Goal: Information Seeking & Learning: Learn about a topic

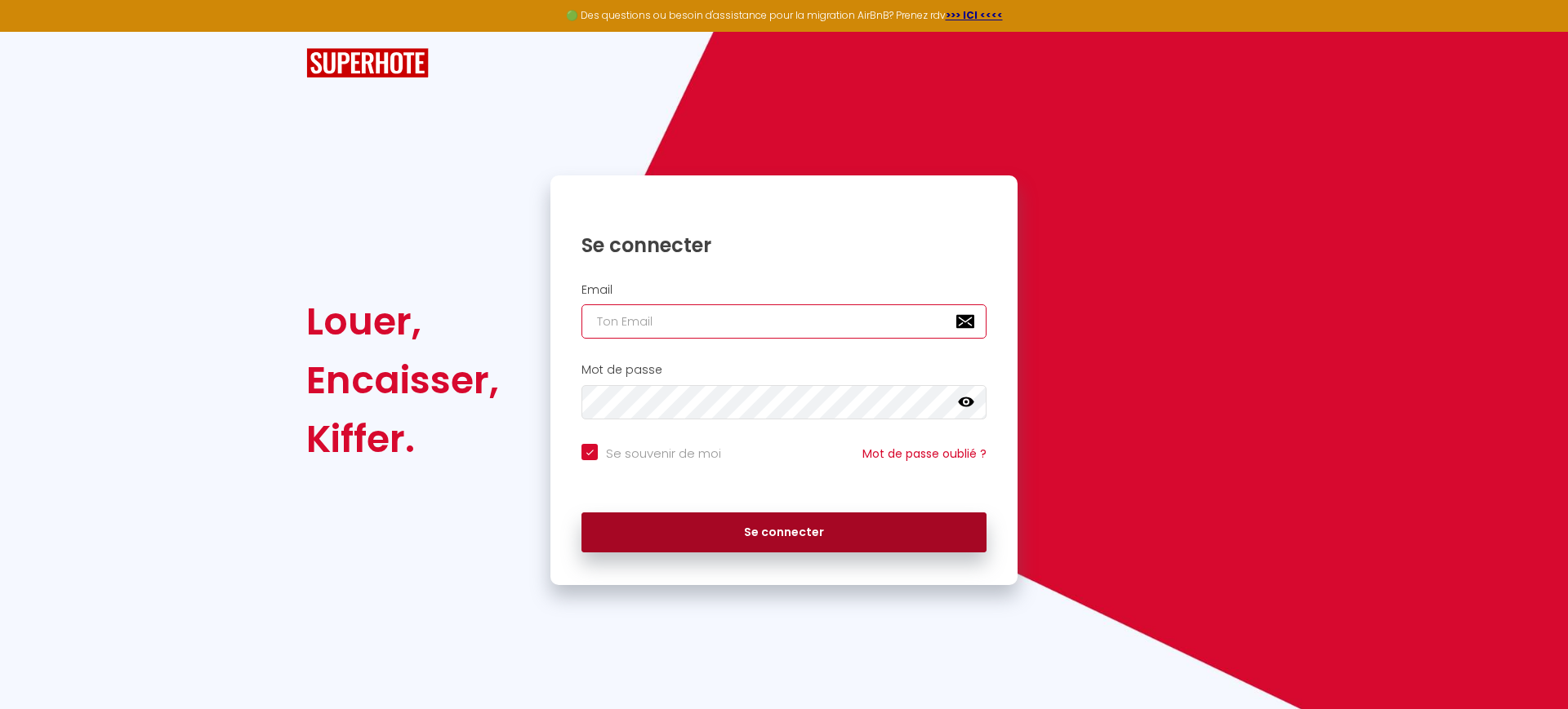
type input "[EMAIL_ADDRESS][DOMAIN_NAME]"
click at [746, 525] on button "Se connecter" at bounding box center [784, 533] width 405 height 41
checkbox input "true"
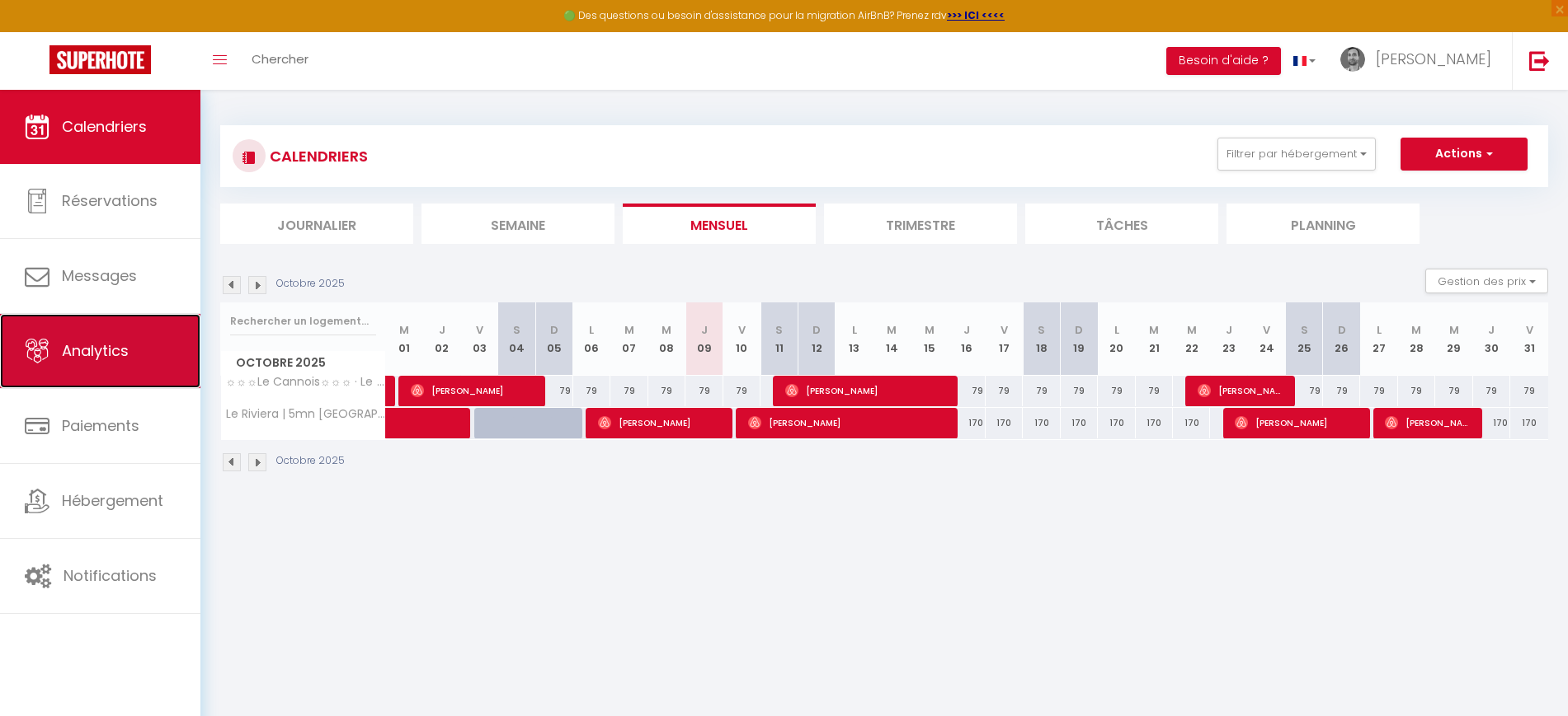
click at [109, 355] on span "Analytics" at bounding box center [95, 350] width 67 height 20
select select "2025"
select select "10"
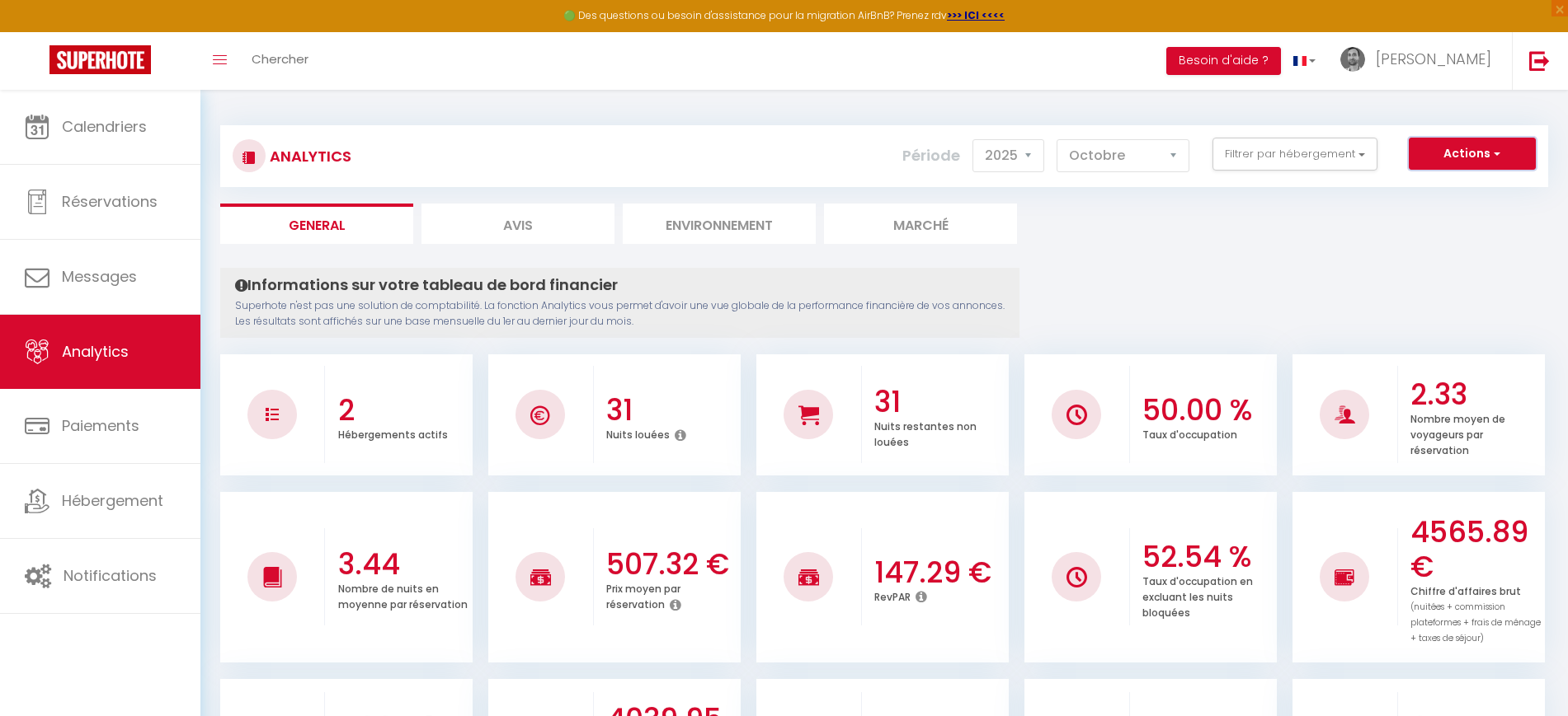
click at [1451, 154] on button "Actions" at bounding box center [1473, 154] width 127 height 33
click at [1266, 149] on button "Filtrer par hébergement" at bounding box center [1294, 154] width 165 height 33
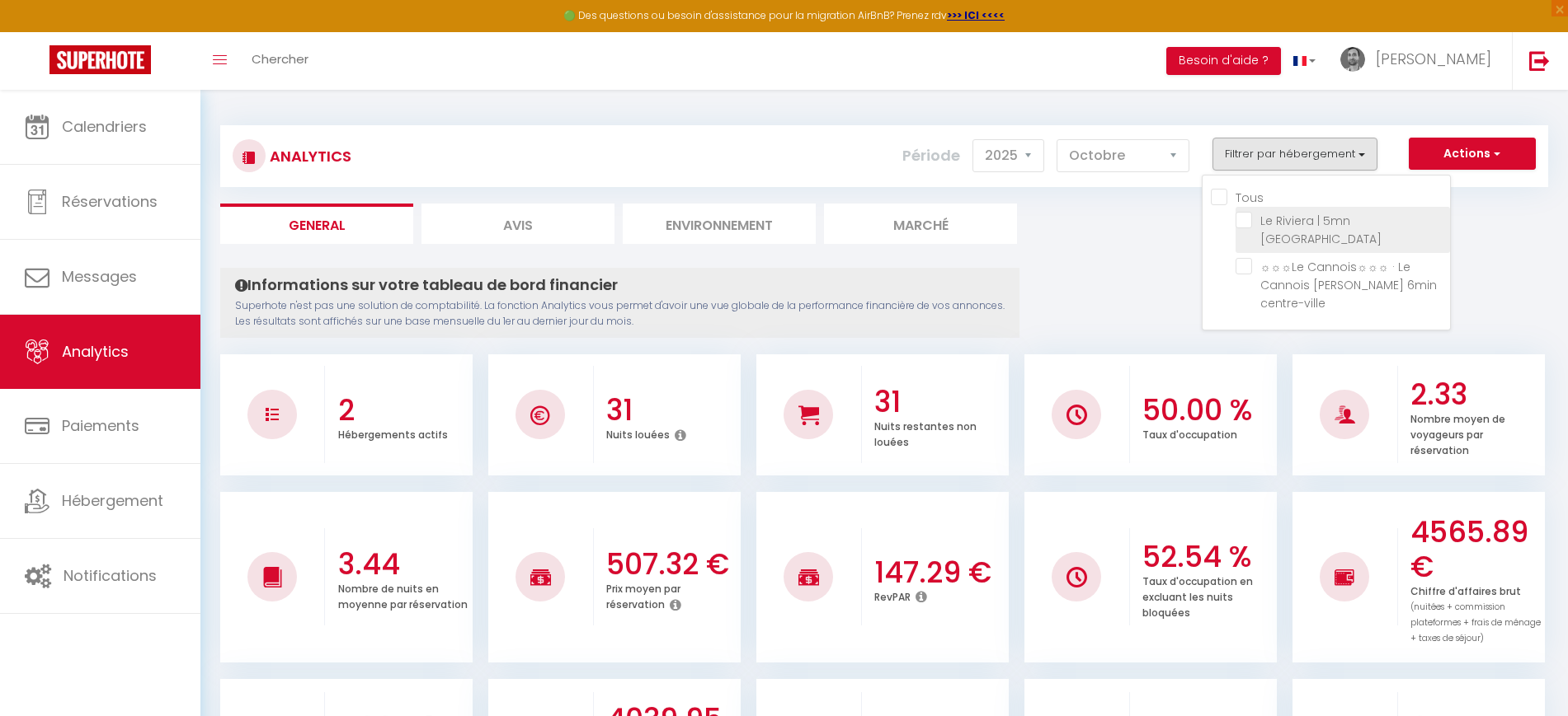
click at [1250, 225] on Beaches "checkbox" at bounding box center [1343, 220] width 215 height 17
checkbox Beaches "true"
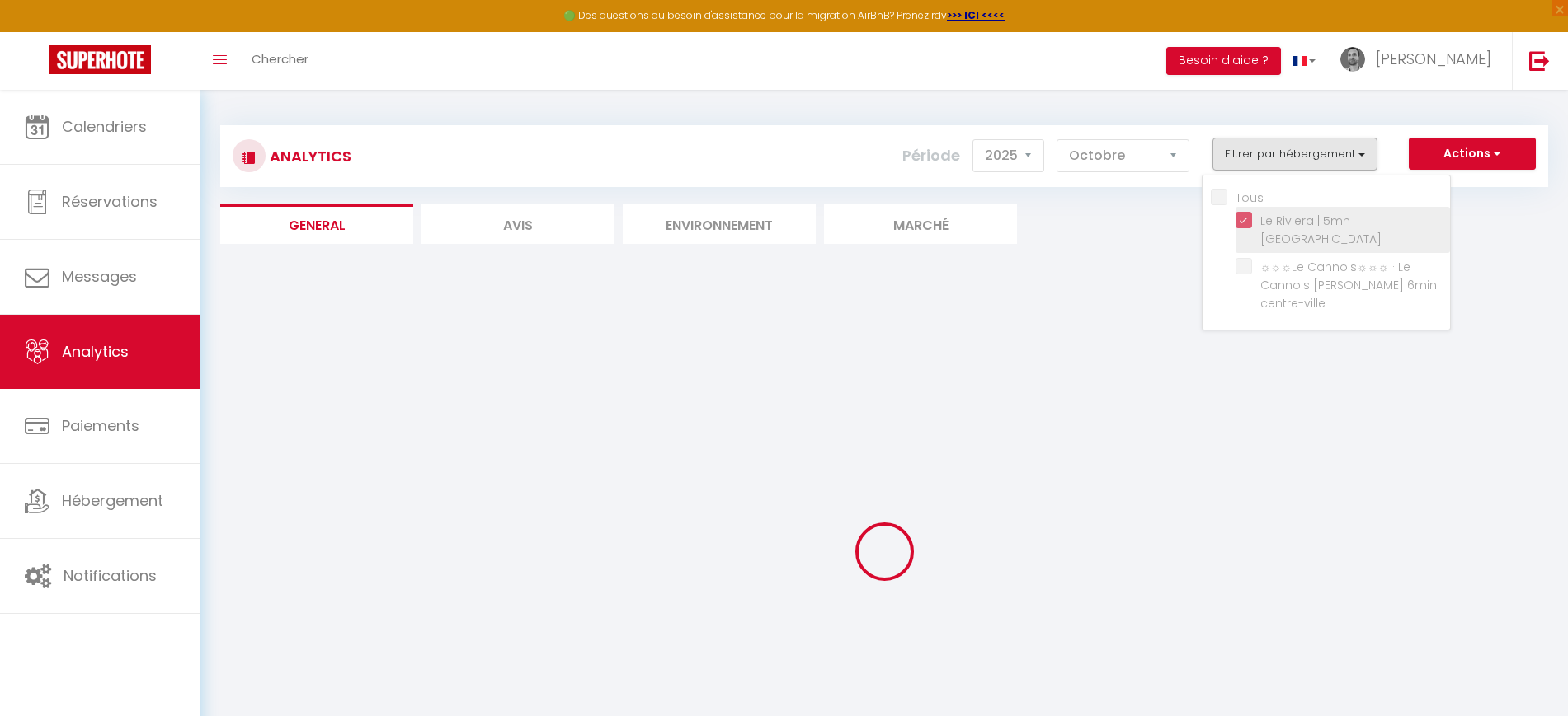
checkbox centre-ville "false"
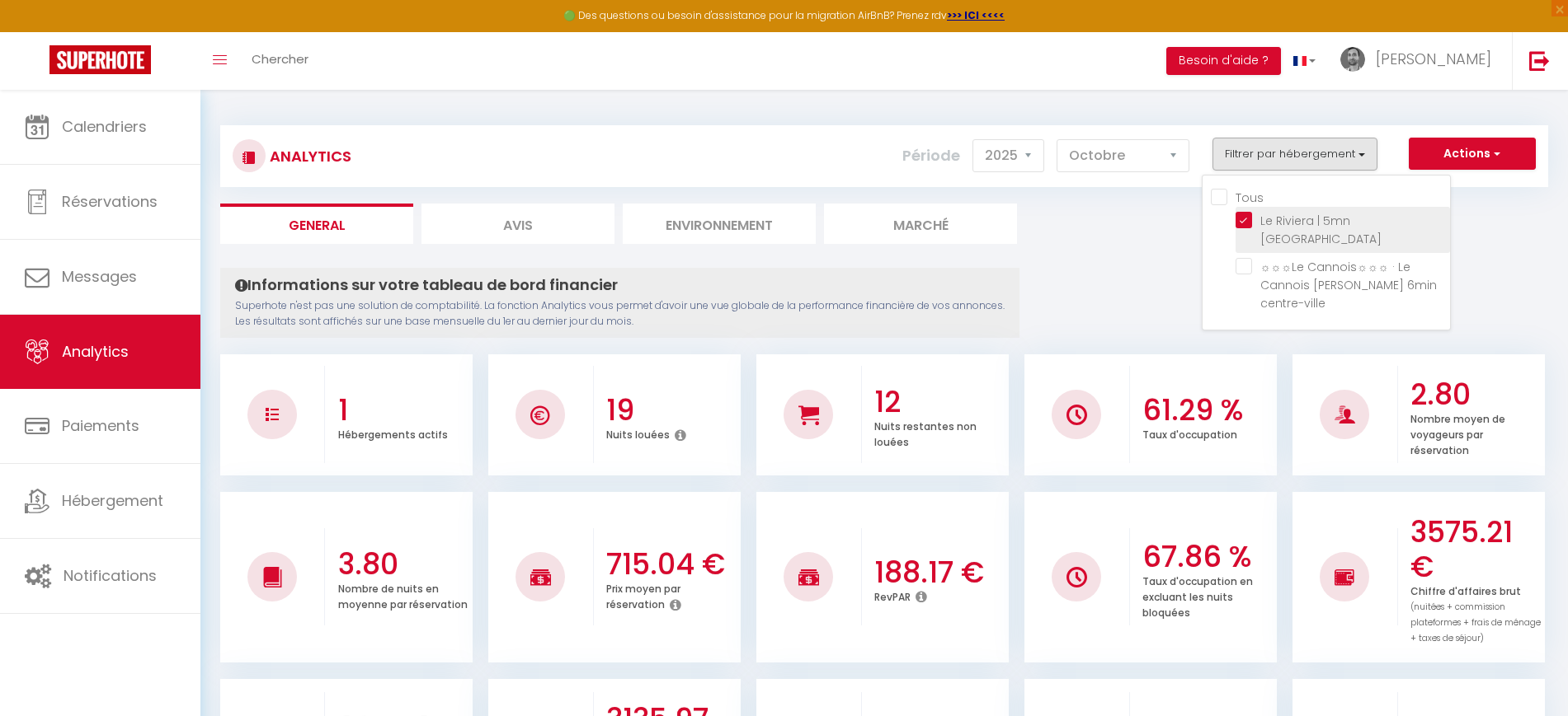
click at [1249, 223] on Beaches "checkbox" at bounding box center [1343, 220] width 215 height 17
checkbox Beaches "false"
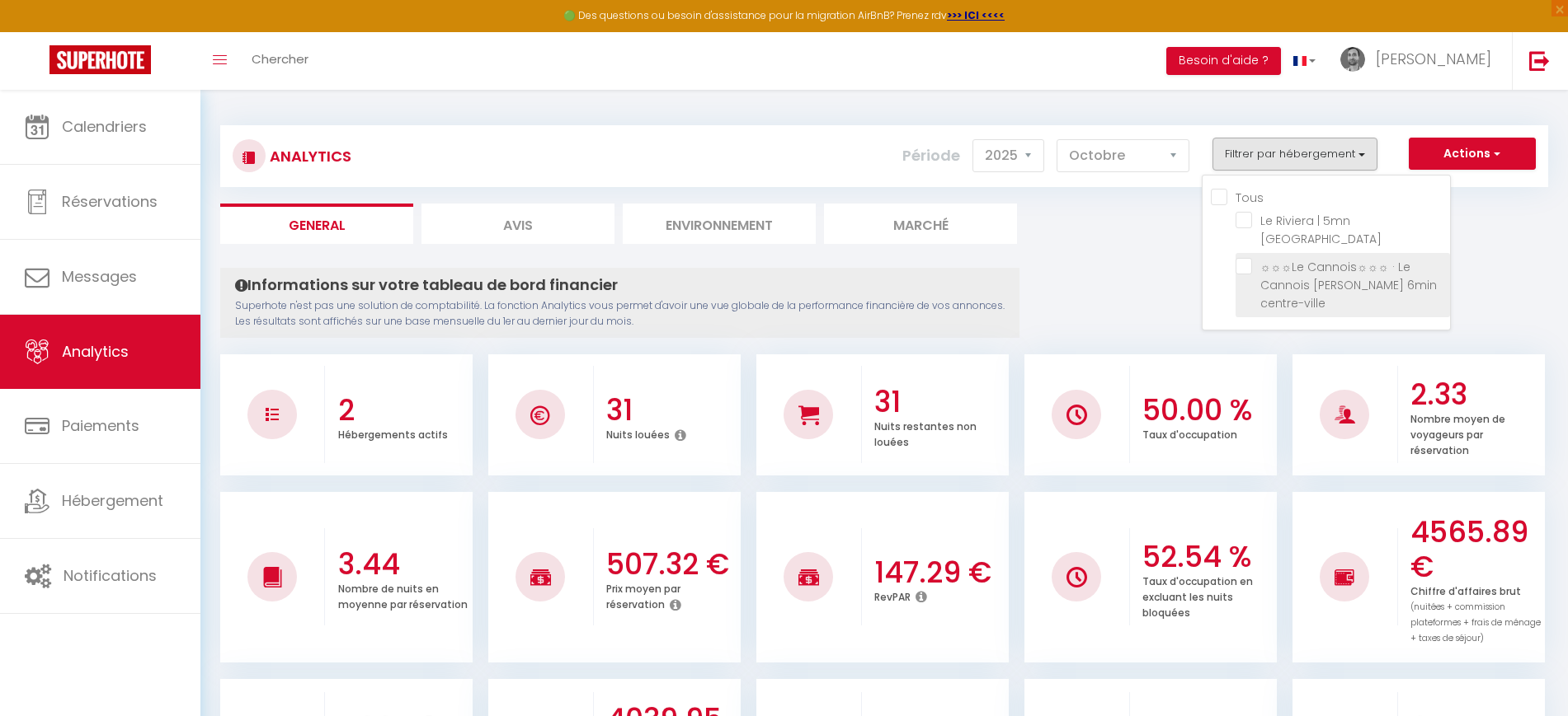
click at [1247, 264] on centre-ville "checkbox" at bounding box center [1343, 267] width 215 height 17
checkbox centre-ville "true"
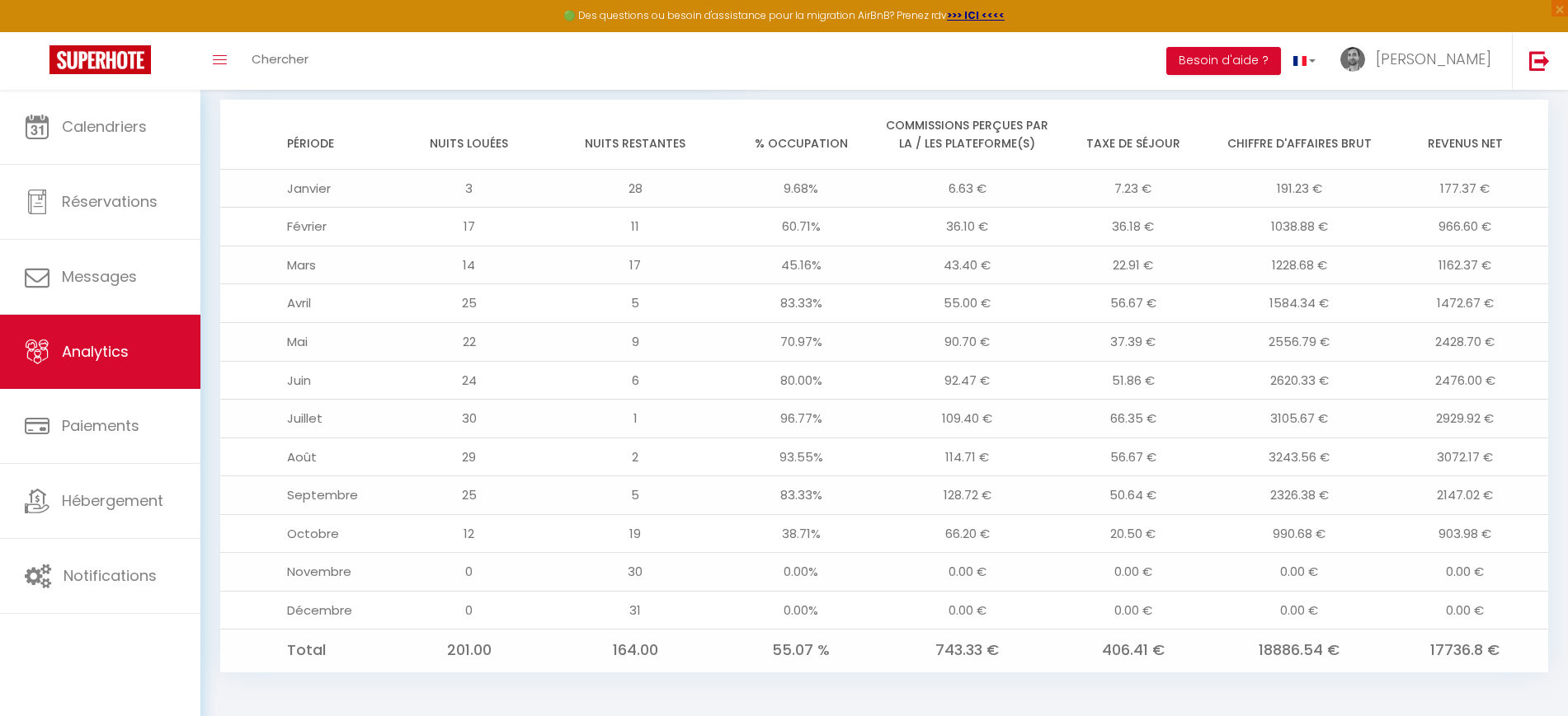
scroll to position [1305, 0]
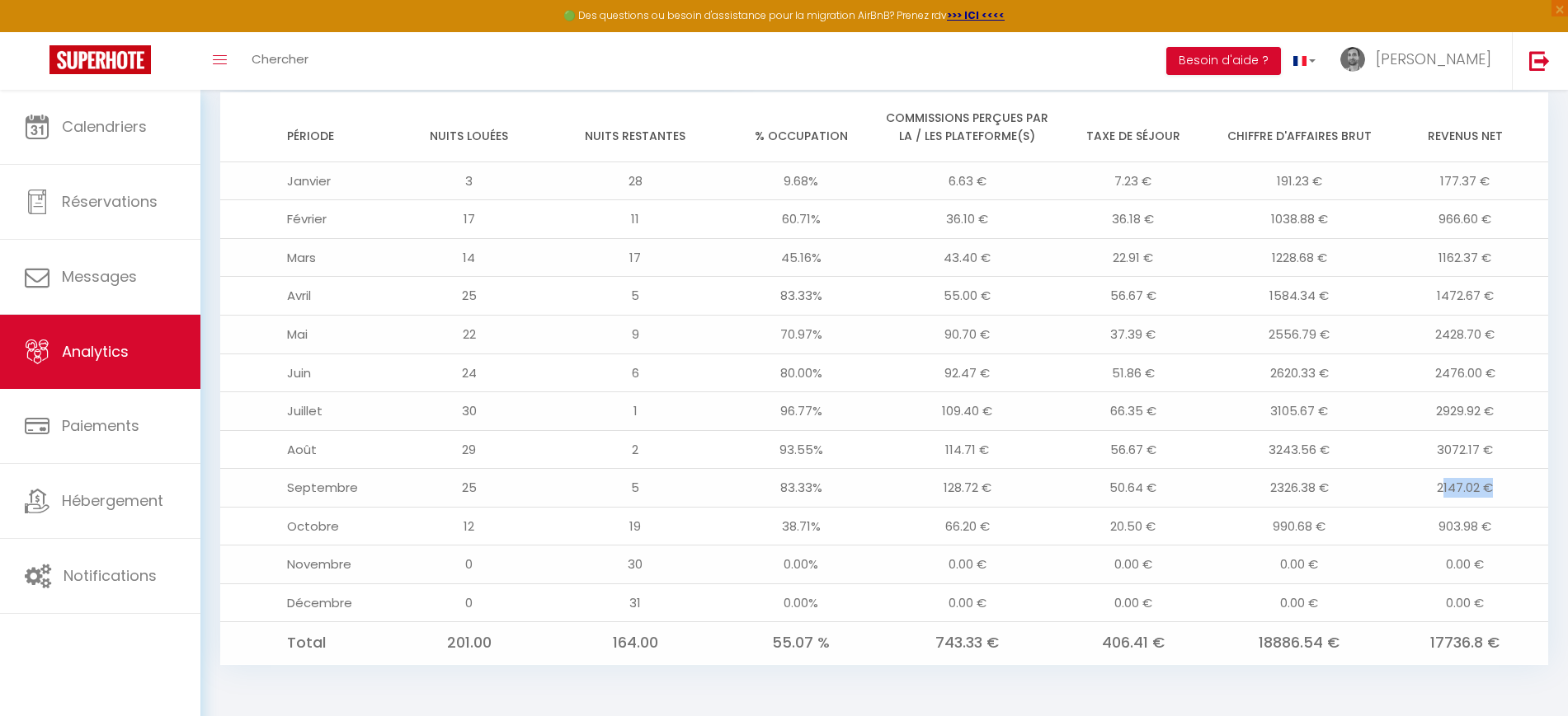
drag, startPoint x: 1446, startPoint y: 485, endPoint x: 1511, endPoint y: 484, distance: 65.0
click at [1511, 484] on td "2147.02 €" at bounding box center [1465, 489] width 166 height 39
